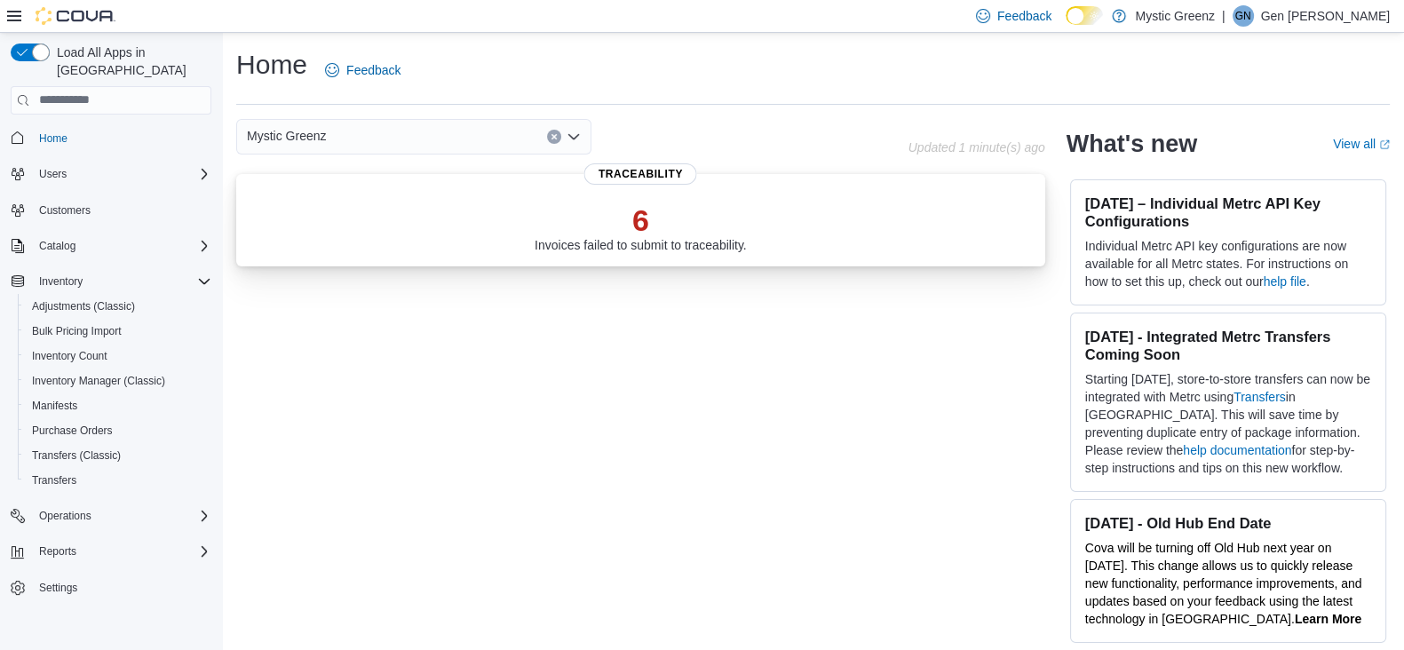
click at [690, 247] on div "6 Invoices failed to submit to traceability." at bounding box center [640, 227] width 212 height 50
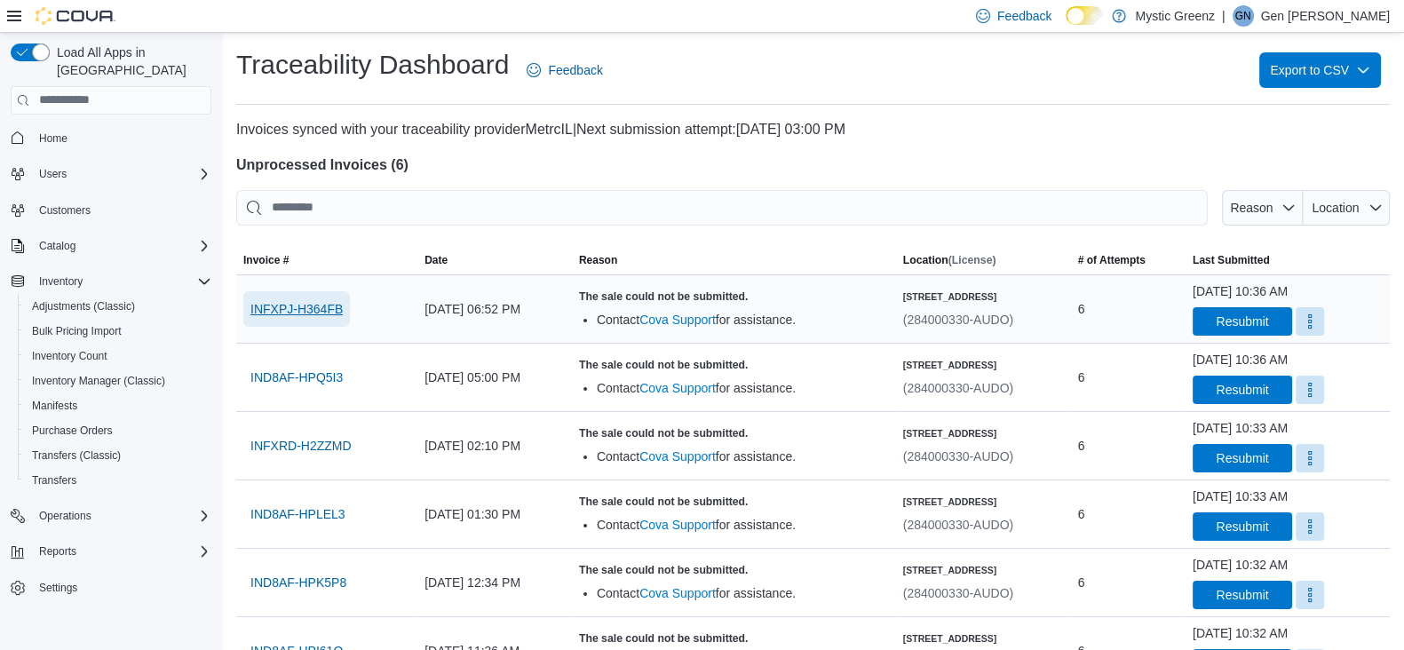
click at [324, 312] on span "INFXPJ-H364FB" at bounding box center [296, 309] width 92 height 18
click at [62, 544] on span "Reports" at bounding box center [57, 551] width 37 height 14
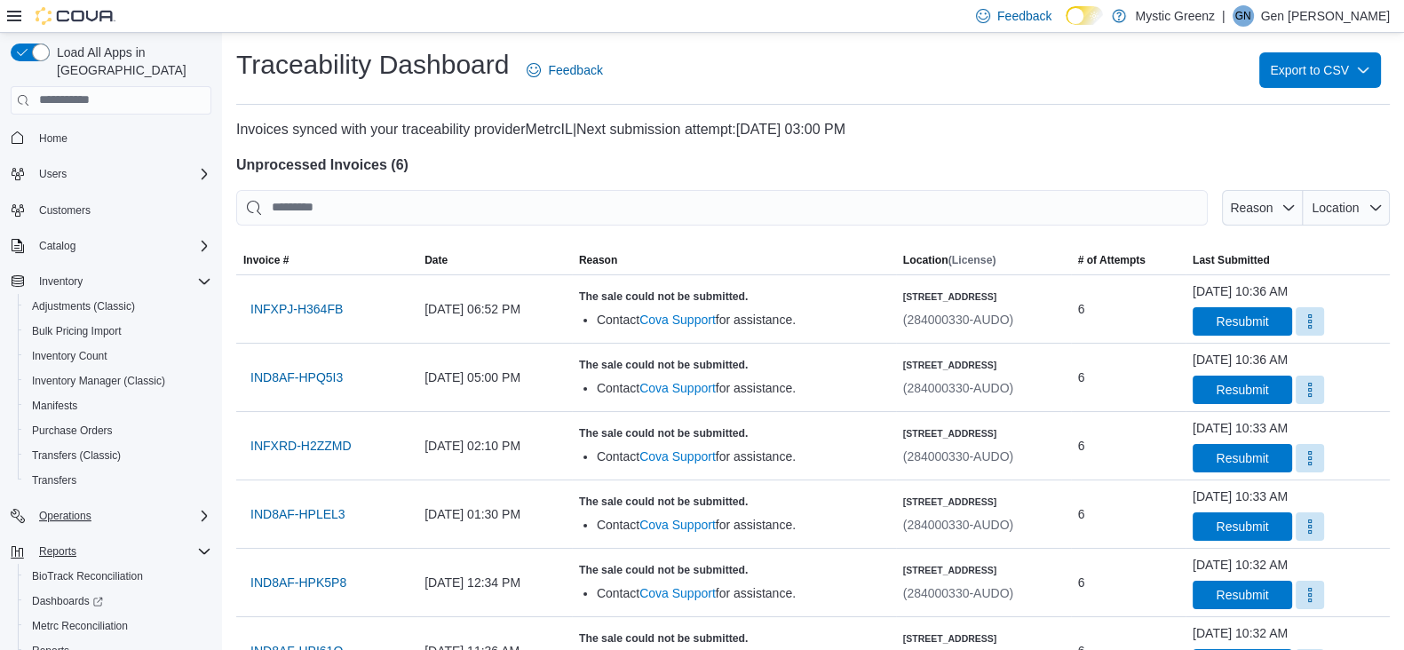
scroll to position [47, 0]
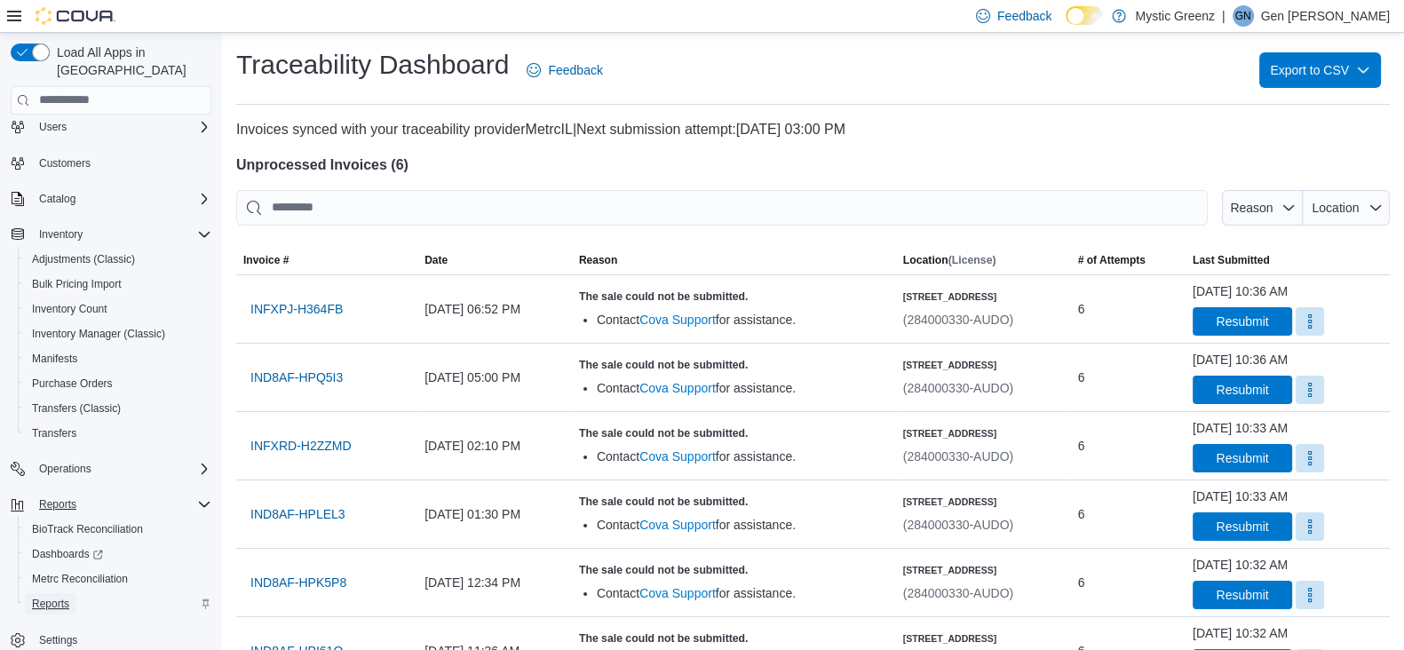
click at [71, 593] on link "Reports" at bounding box center [50, 603] width 51 height 21
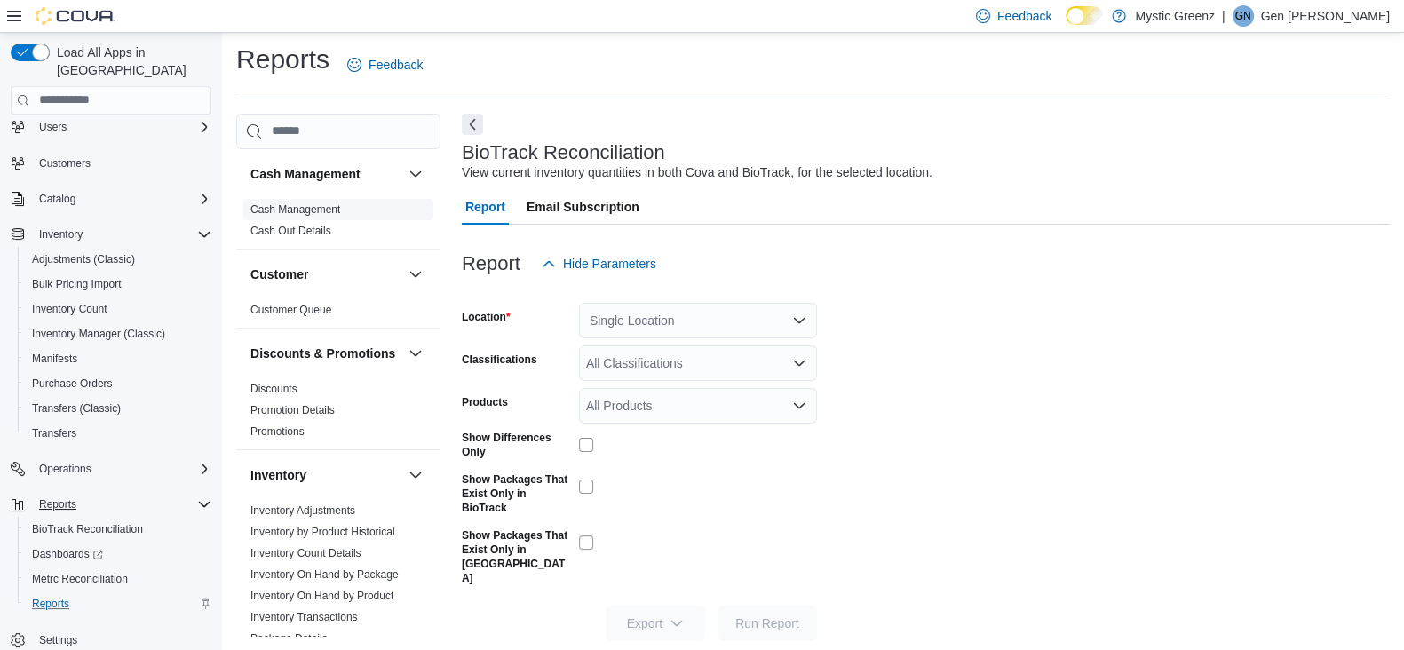
click at [317, 203] on link "Cash Management" at bounding box center [295, 209] width 90 height 12
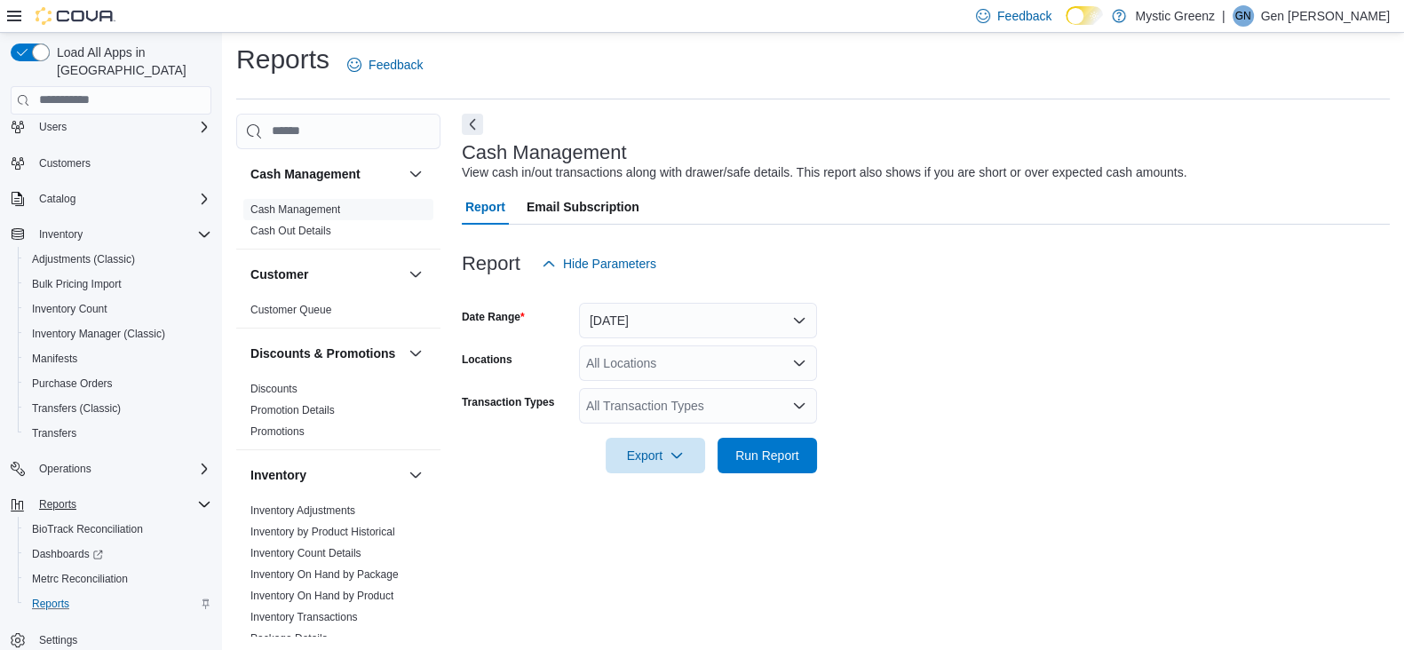
click at [650, 357] on div "All Locations" at bounding box center [698, 363] width 238 height 36
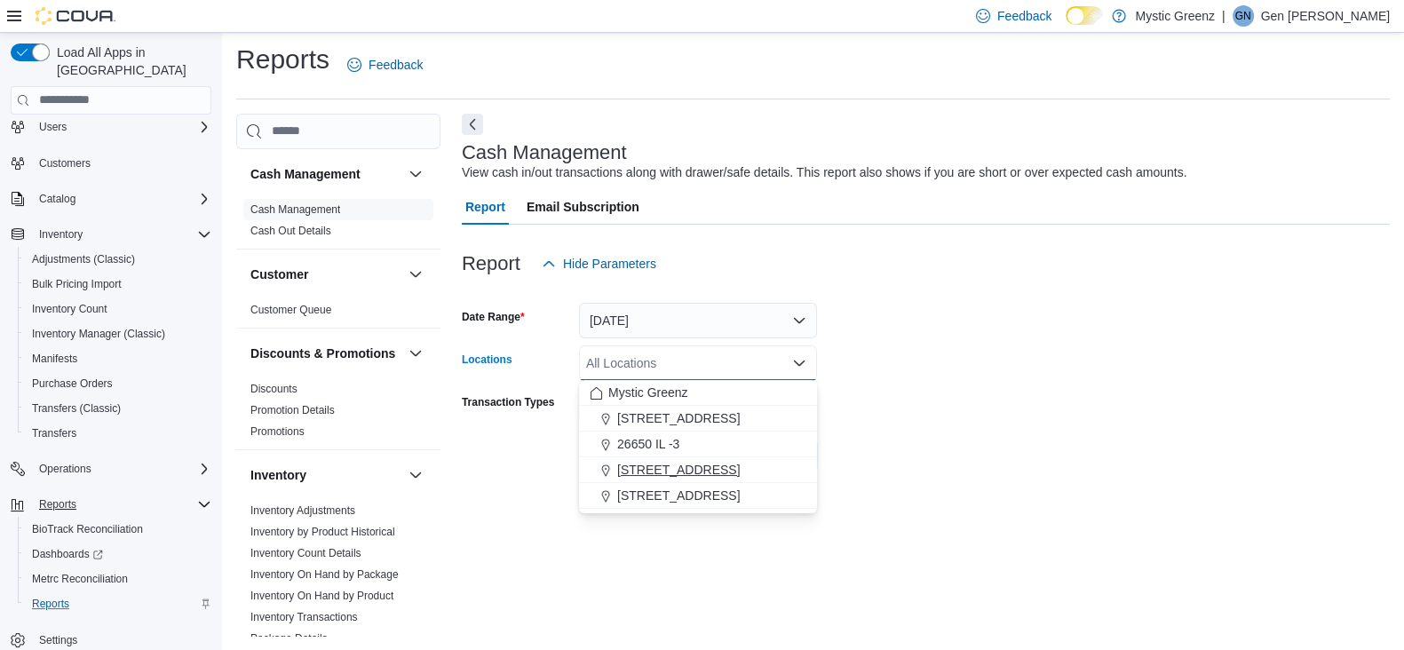
click at [672, 459] on button "[STREET_ADDRESS]" at bounding box center [698, 470] width 238 height 26
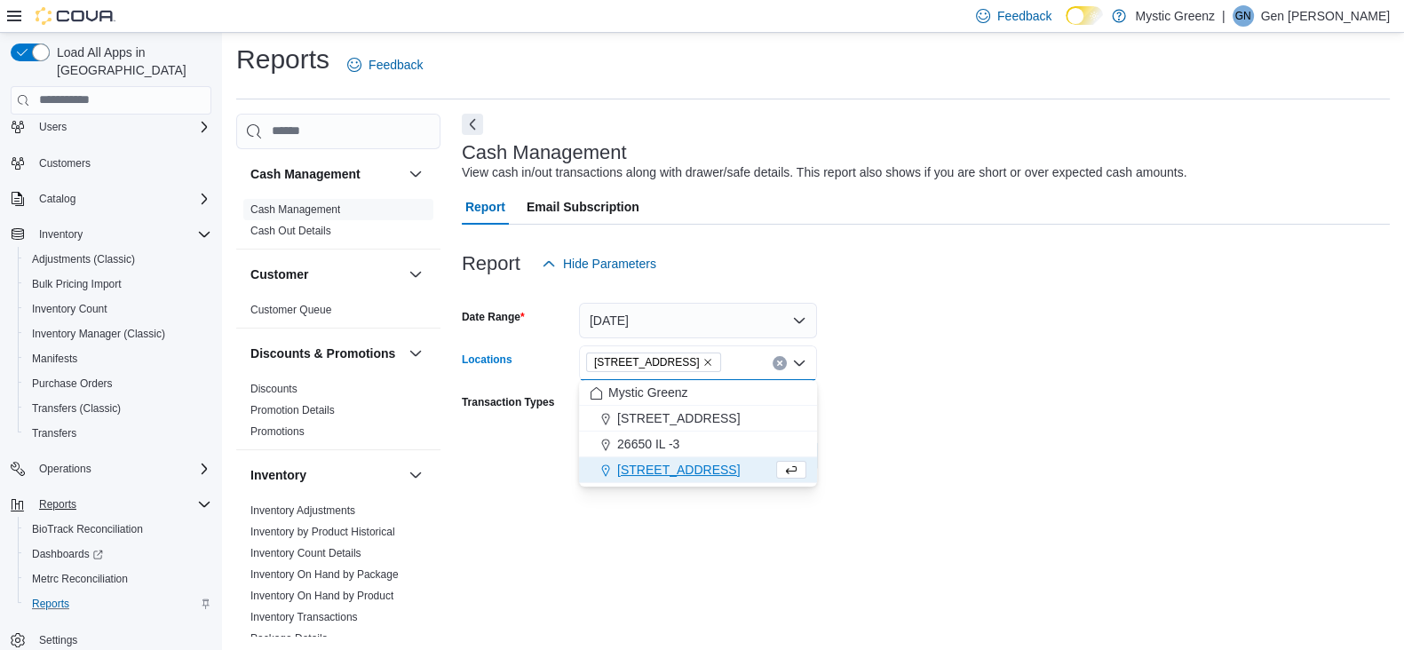
click at [958, 432] on div at bounding box center [926, 430] width 928 height 14
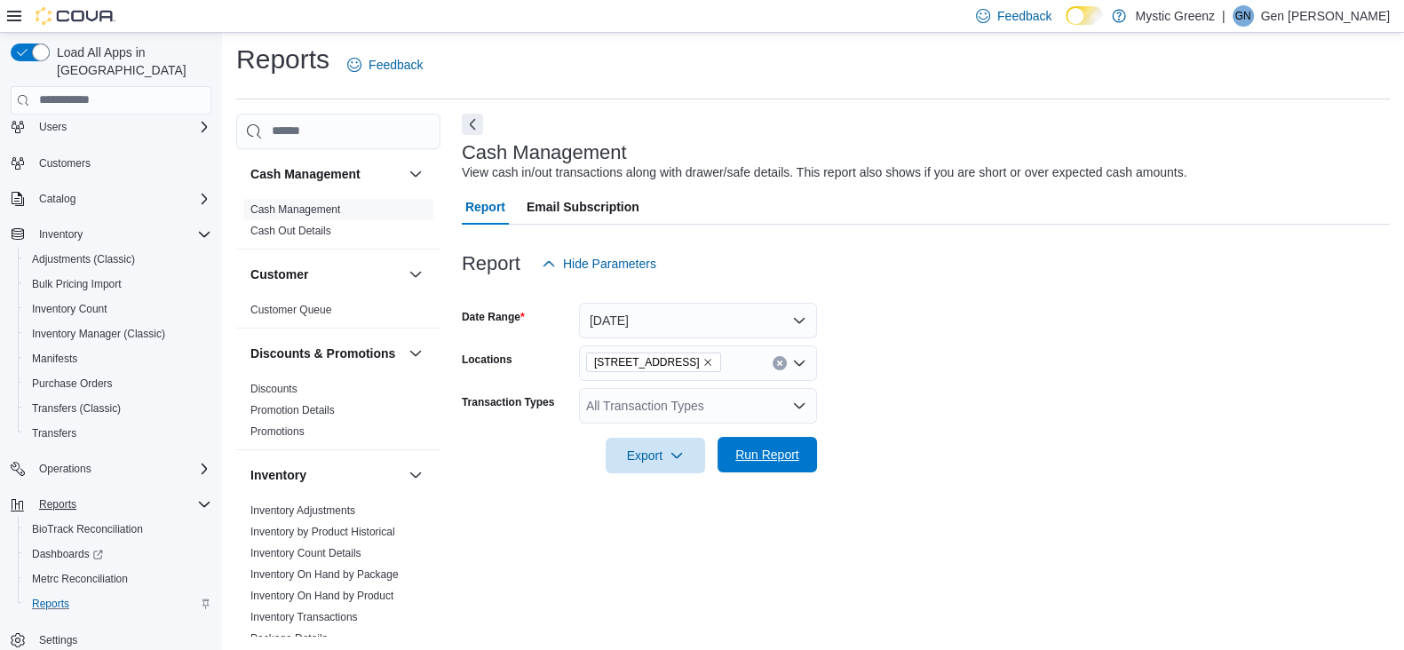
click at [792, 455] on span "Run Report" at bounding box center [767, 455] width 64 height 18
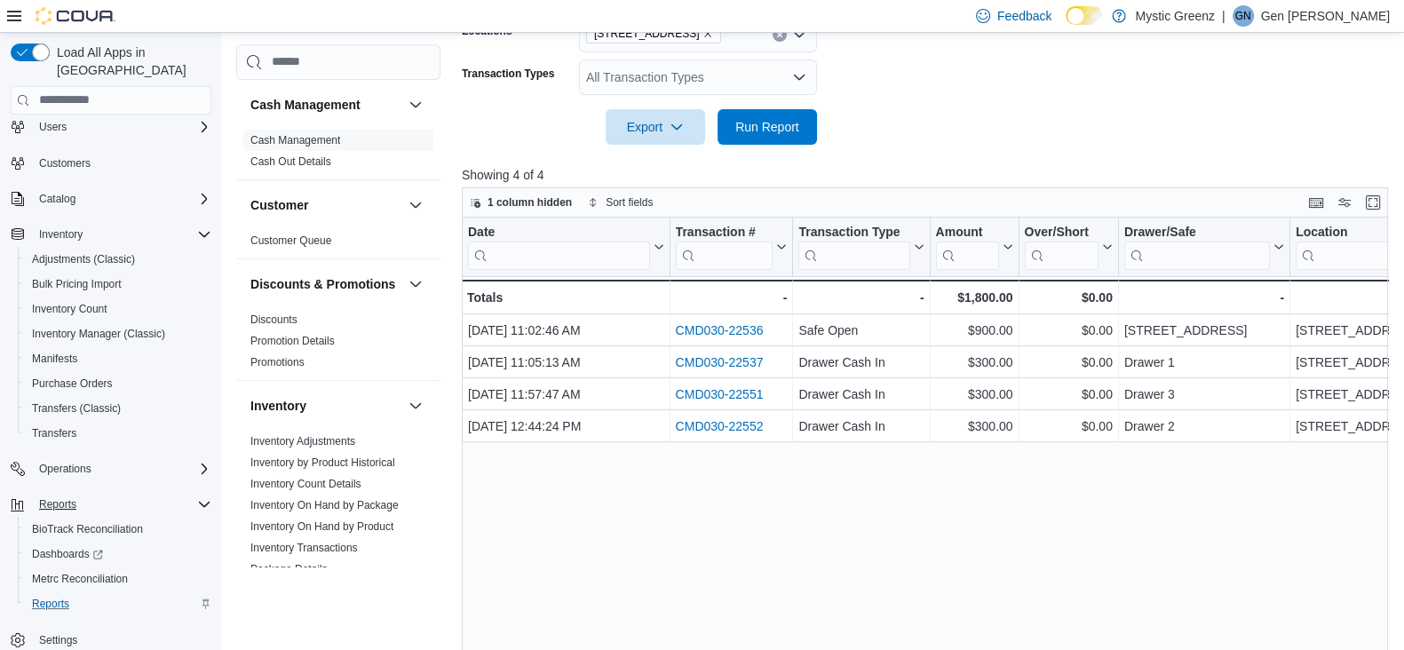
scroll to position [338, 0]
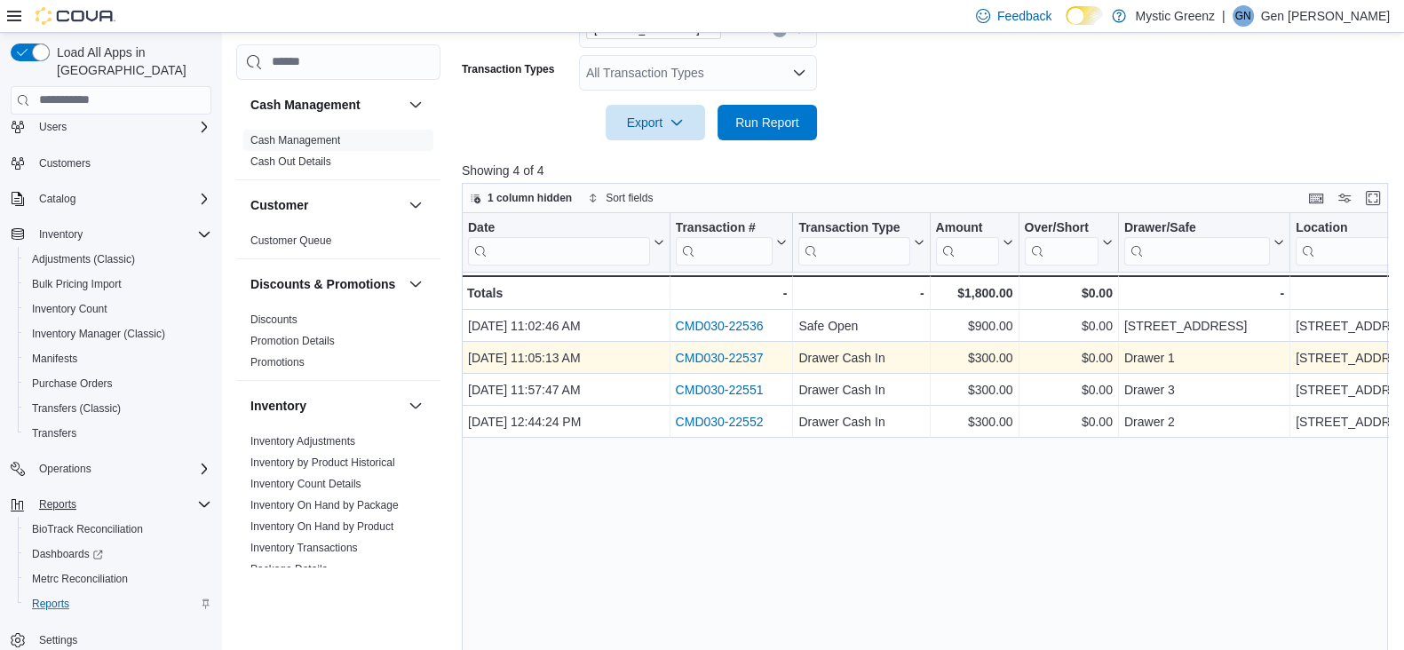
click at [697, 352] on link "CMD030-22537" at bounding box center [719, 358] width 88 height 14
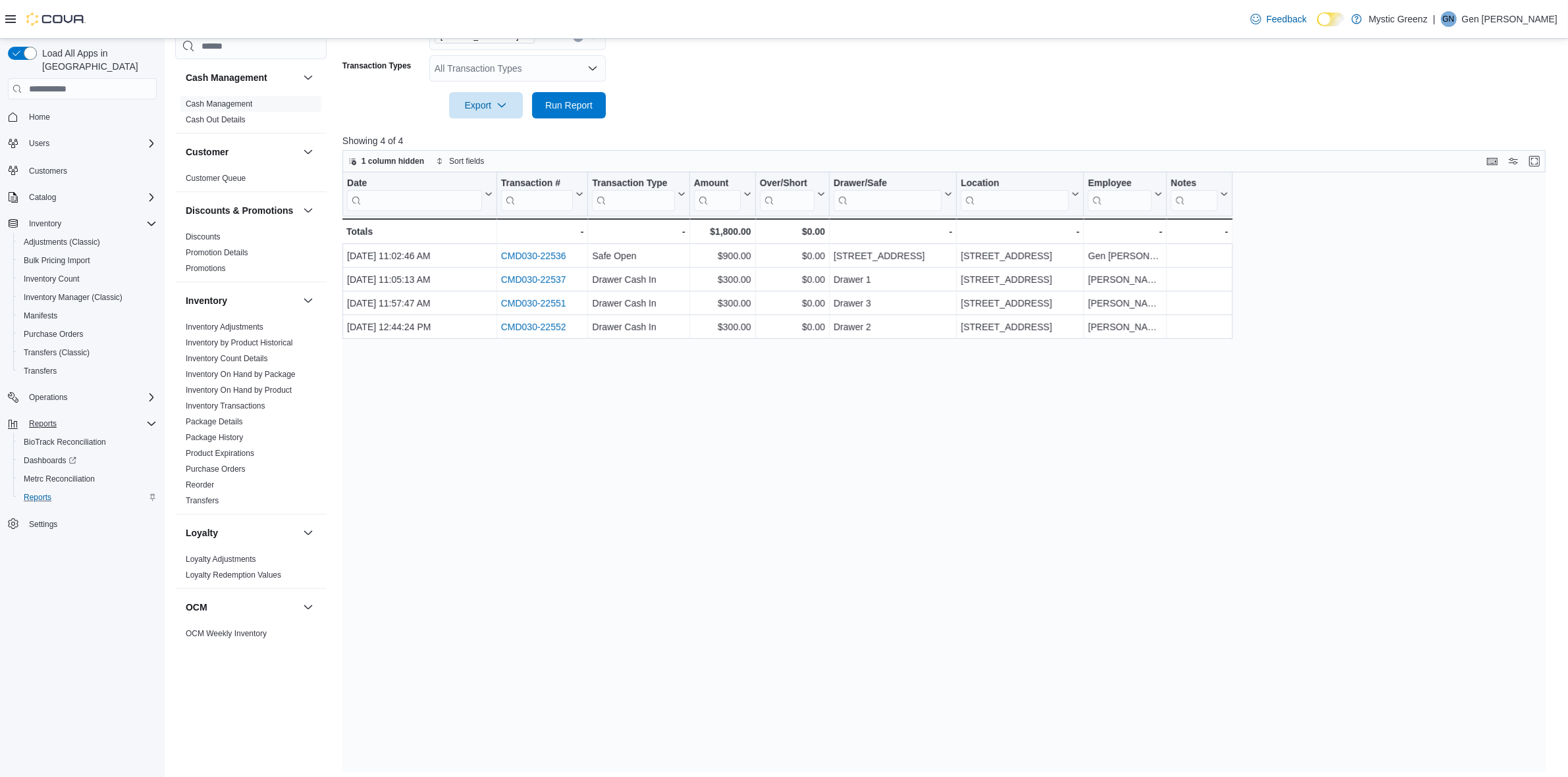
scroll to position [0, 0]
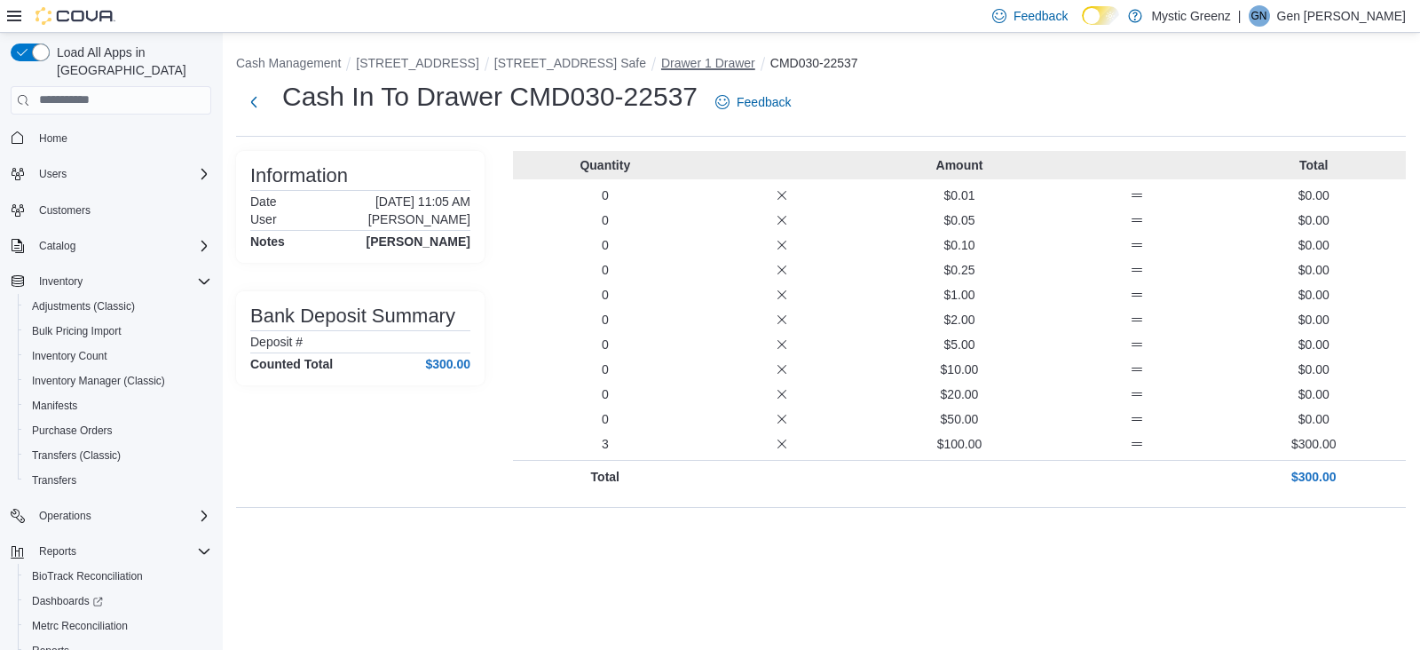
click at [740, 64] on button "Drawer 1 Drawer" at bounding box center [708, 63] width 94 height 14
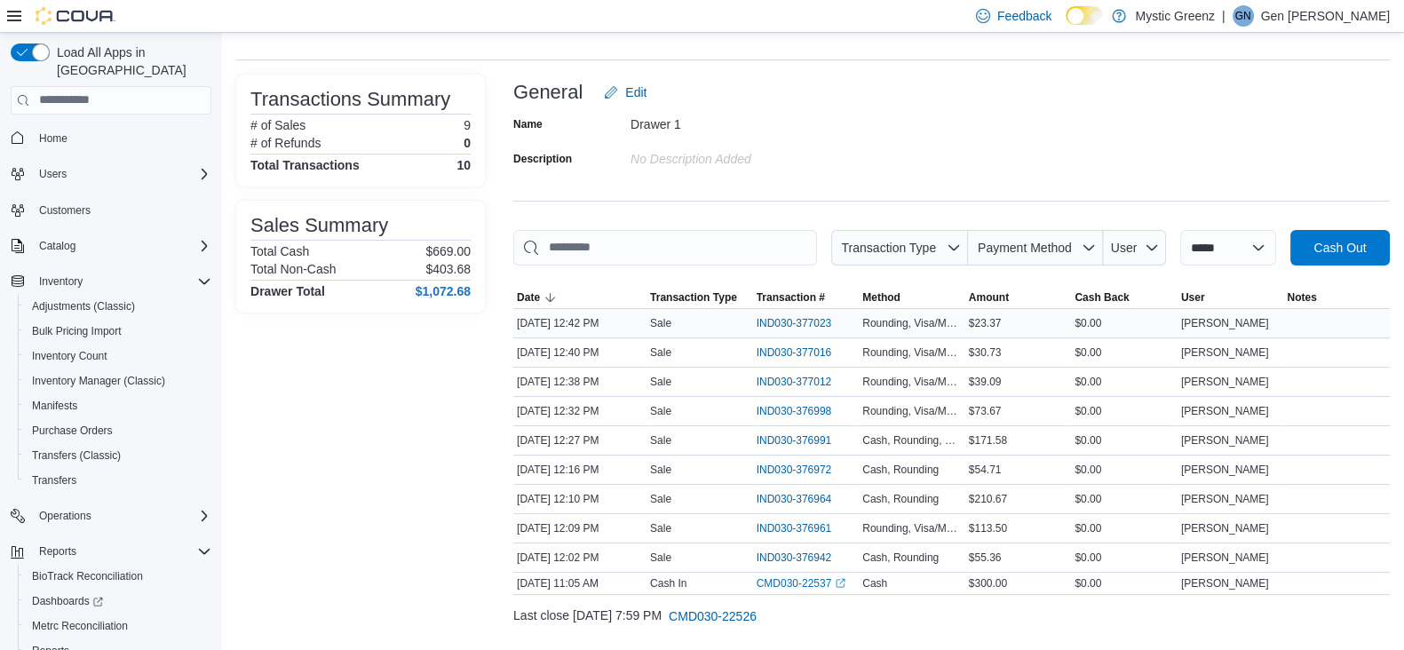
scroll to position [110, 0]
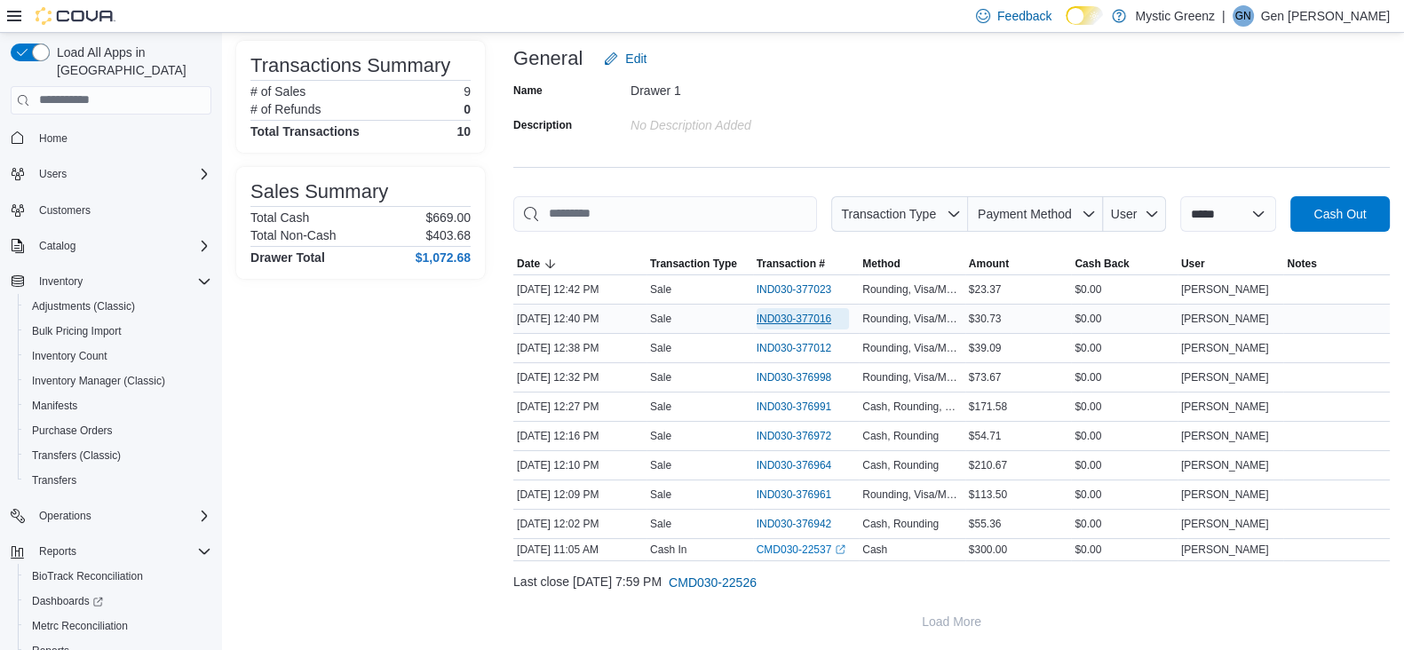
click at [786, 321] on span "IND030-377016" at bounding box center [793, 319] width 75 height 14
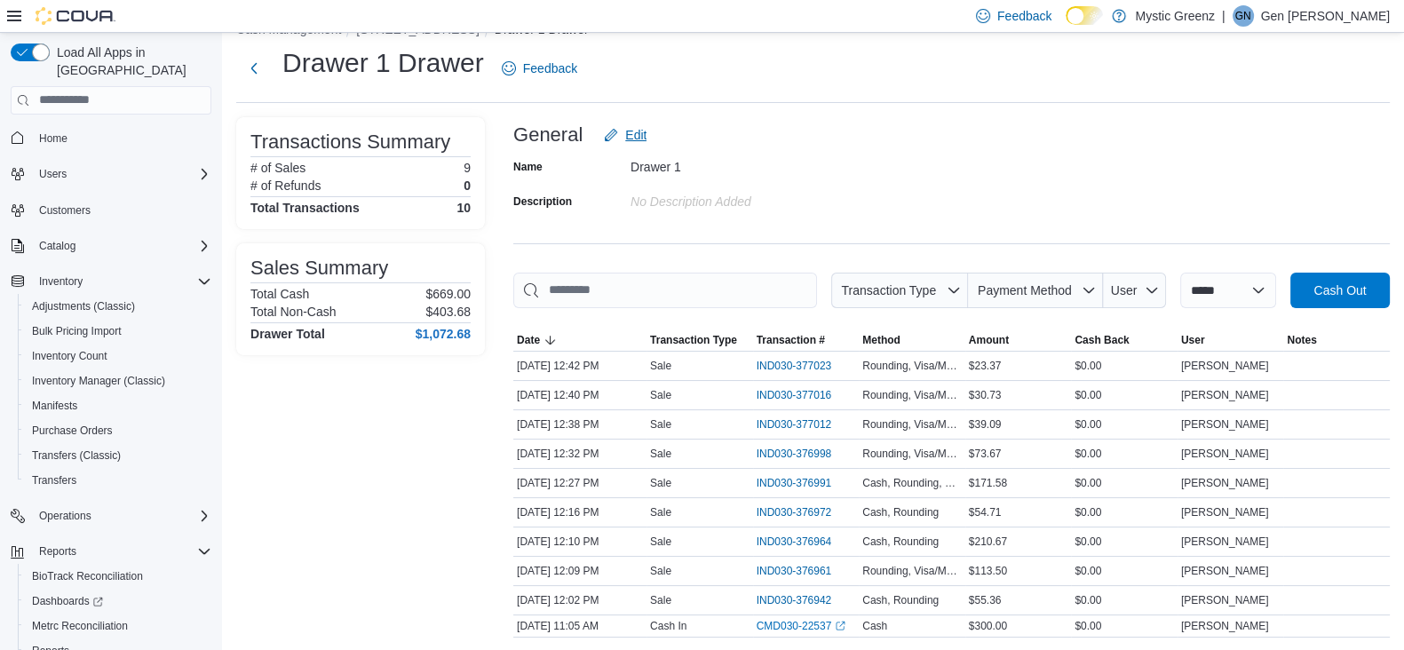
scroll to position [0, 0]
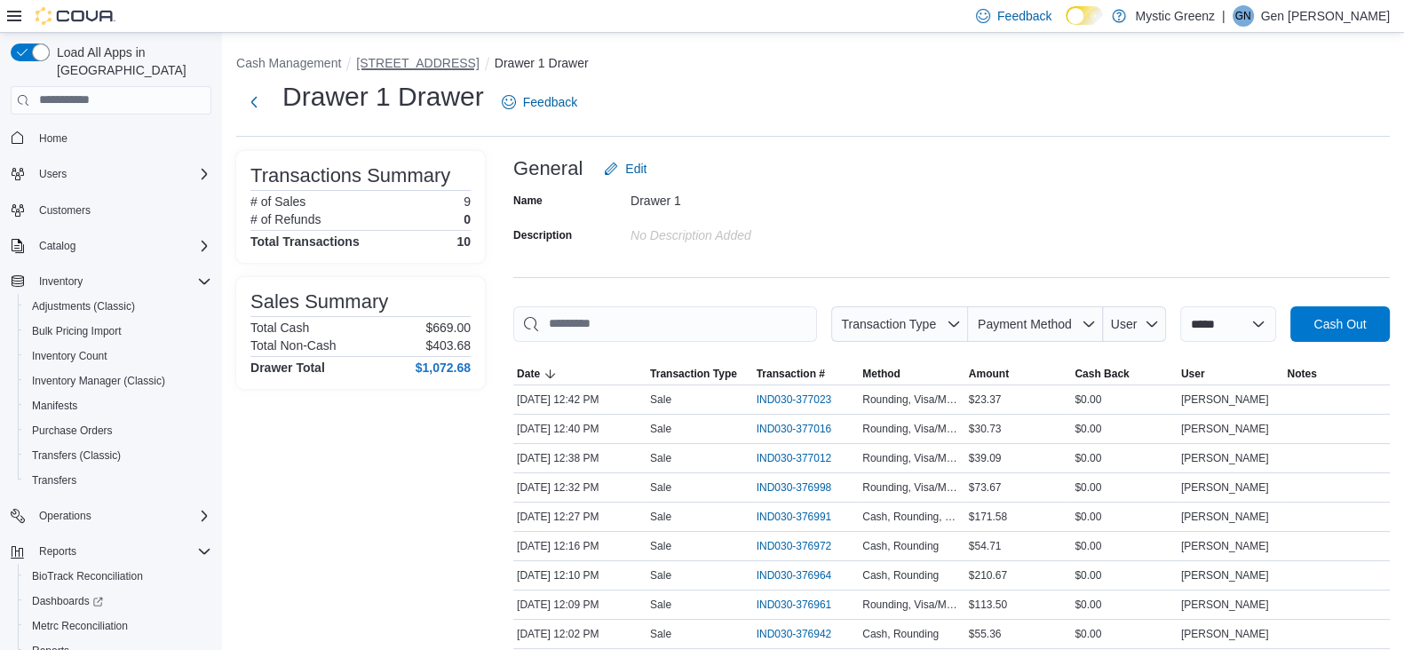
click at [442, 59] on button "[STREET_ADDRESS]" at bounding box center [417, 63] width 123 height 14
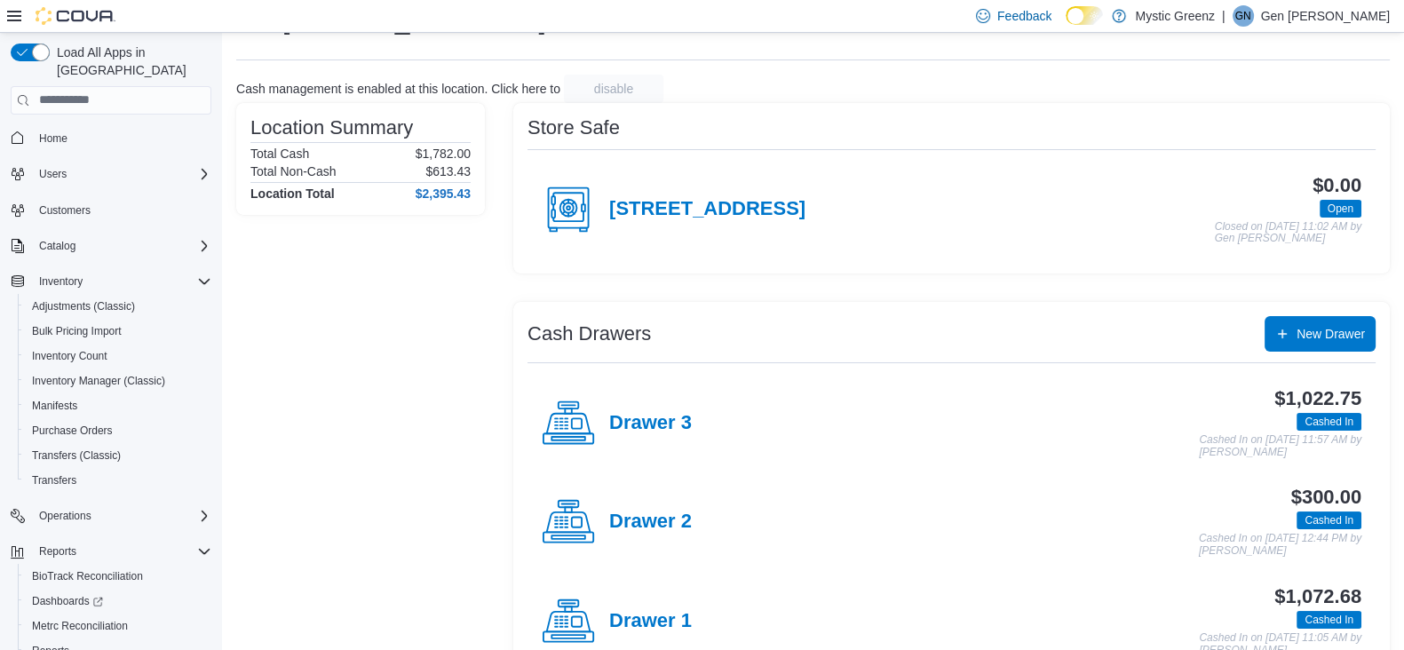
scroll to position [110, 0]
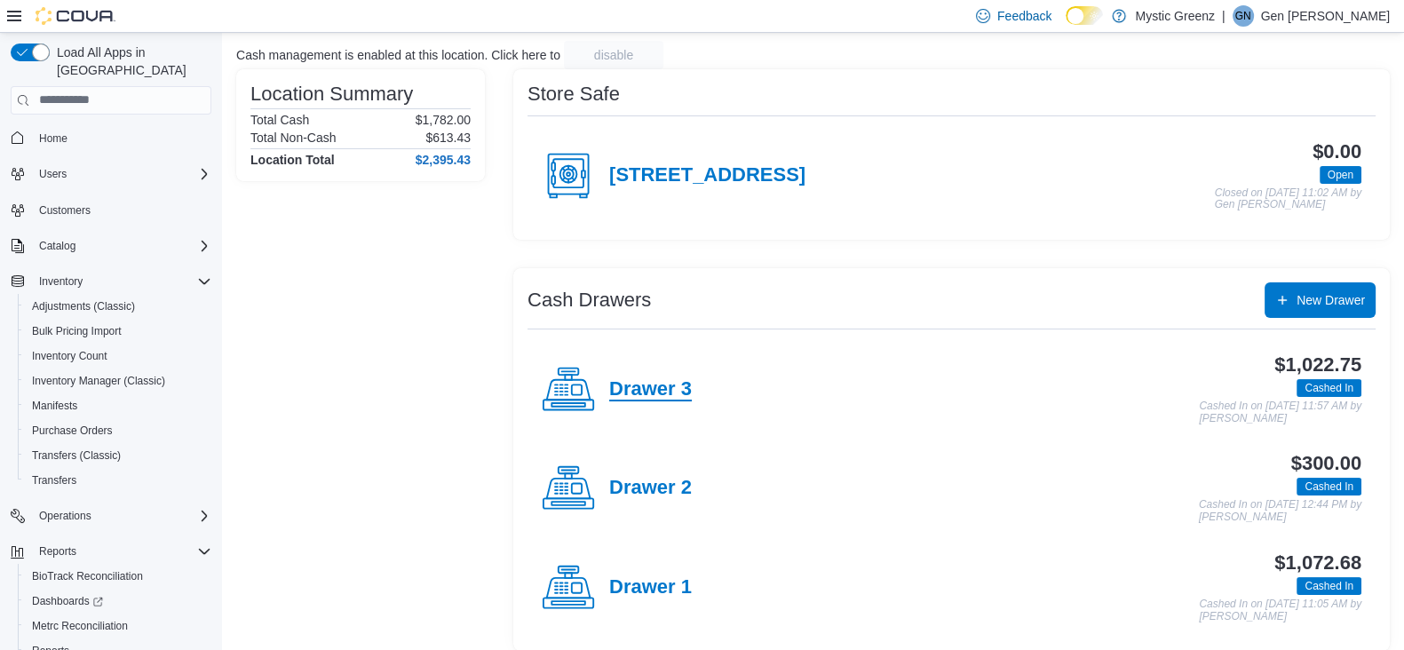
click at [633, 379] on h4 "Drawer 3" at bounding box center [650, 389] width 83 height 23
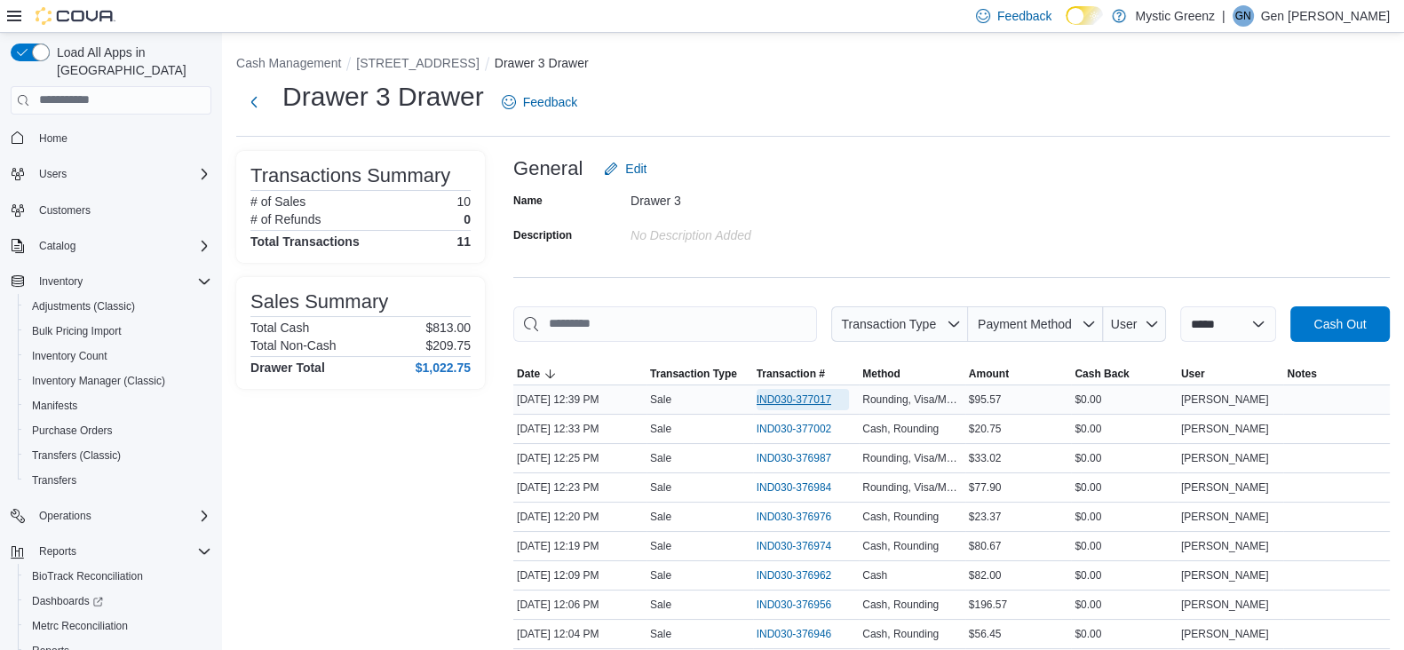
click at [802, 396] on span "IND030-377017" at bounding box center [793, 399] width 75 height 14
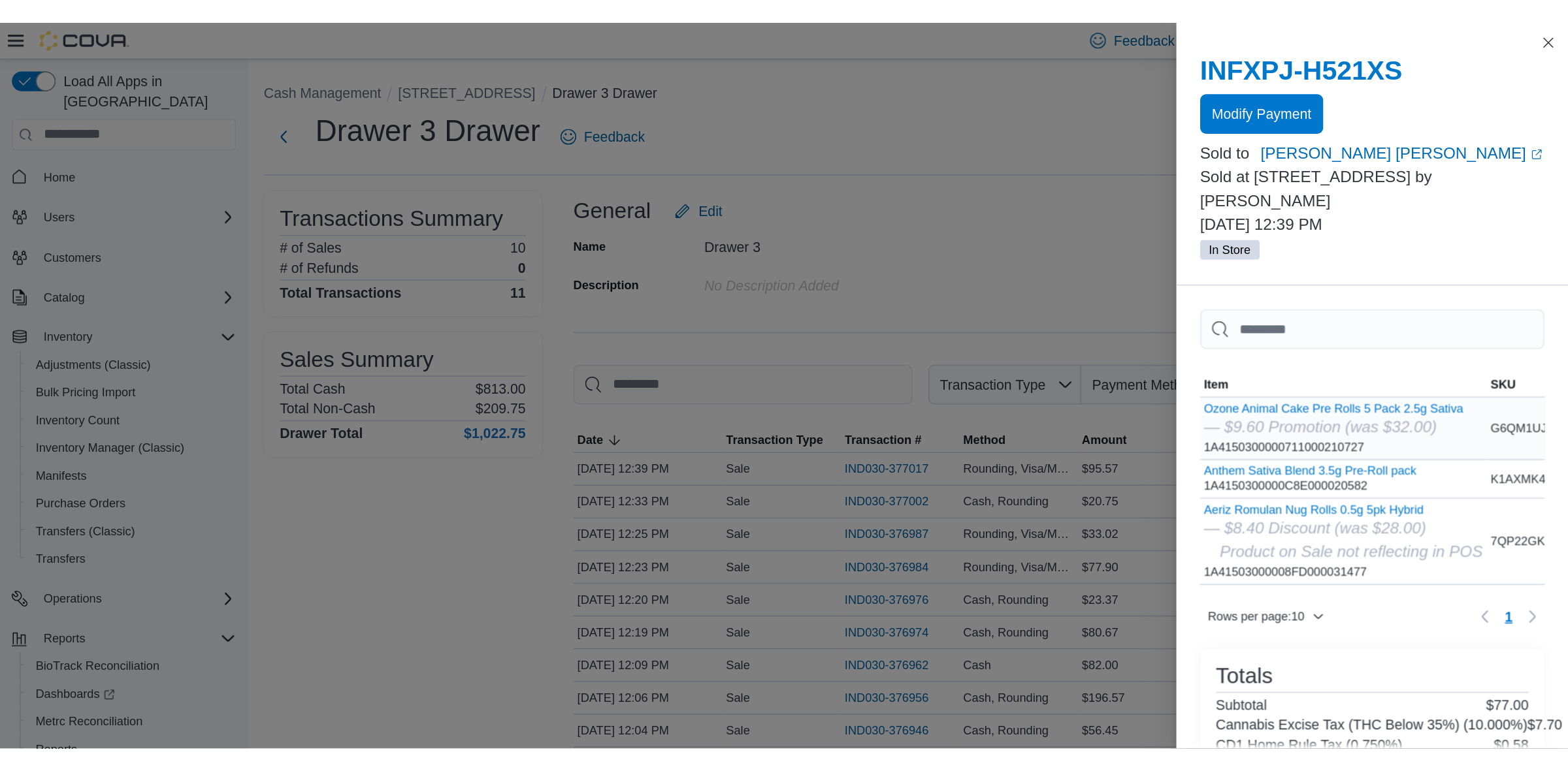
scroll to position [163, 0]
